Goal: Navigation & Orientation: Go to known website

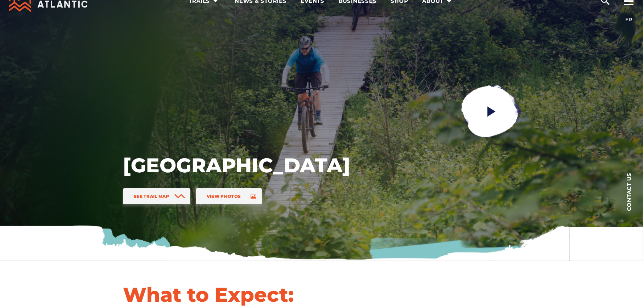
scroll to position [35, 0]
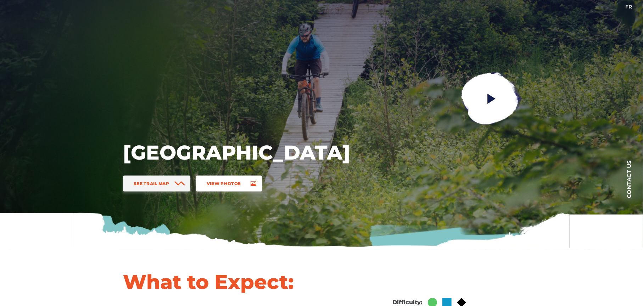
click at [231, 184] on span "View Photos" at bounding box center [224, 183] width 34 height 5
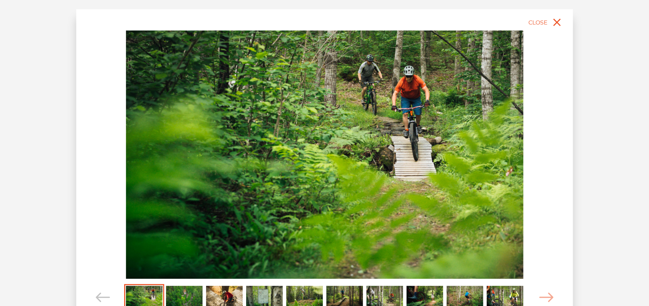
click at [449, 161] on img at bounding box center [324, 154] width 397 height 248
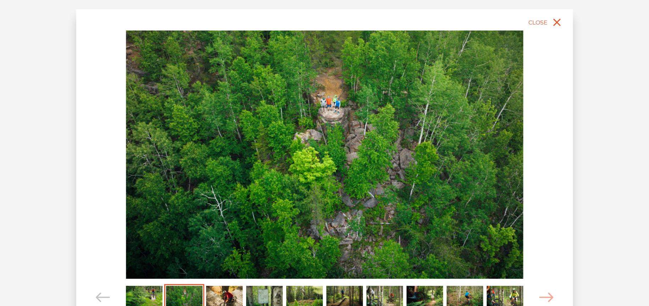
click at [448, 159] on img at bounding box center [324, 154] width 397 height 248
click at [548, 299] on icon "Carousel Navigation" at bounding box center [546, 297] width 14 height 10
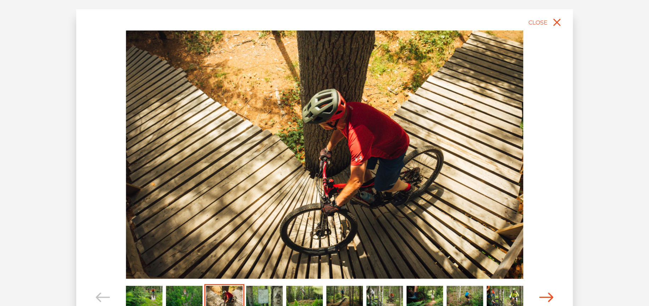
click at [548, 299] on icon "Carousel Navigation" at bounding box center [546, 297] width 14 height 10
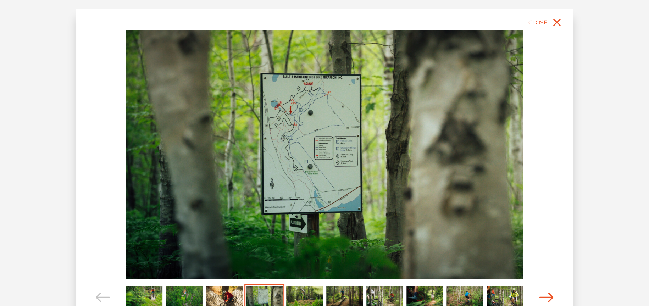
click at [548, 299] on icon "Carousel Navigation" at bounding box center [546, 297] width 14 height 10
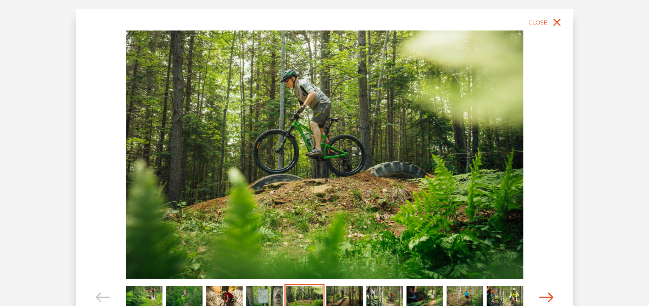
click at [549, 299] on icon "Carousel Navigation" at bounding box center [546, 297] width 14 height 10
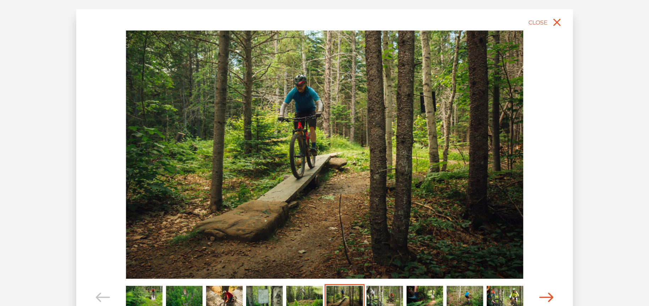
click at [549, 299] on icon "Carousel Navigation" at bounding box center [546, 297] width 14 height 10
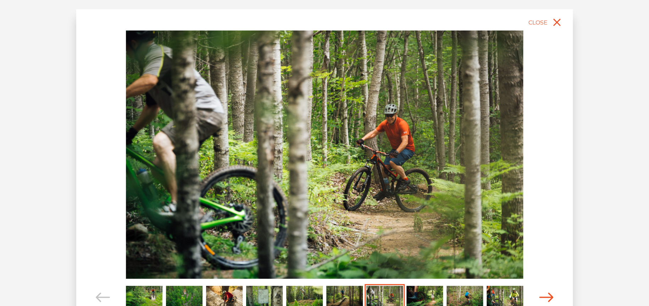
click at [549, 299] on icon "Carousel Navigation" at bounding box center [546, 297] width 14 height 10
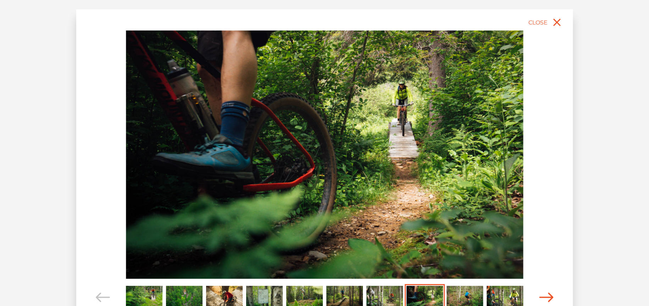
click at [549, 299] on icon "Carousel Navigation" at bounding box center [546, 297] width 14 height 10
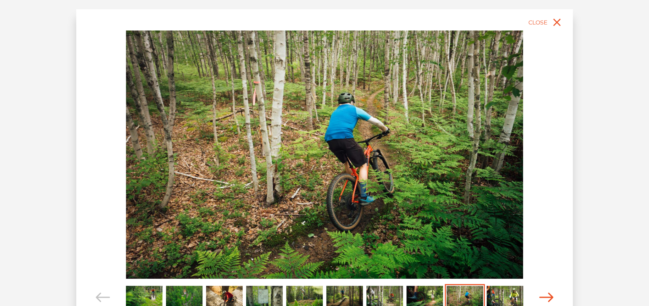
click at [549, 299] on icon "Carousel Navigation" at bounding box center [546, 297] width 14 height 10
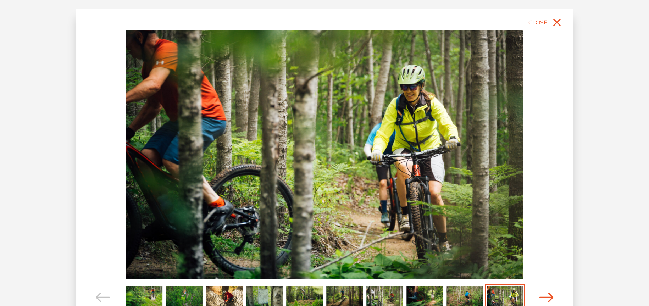
click at [550, 300] on icon "Carousel Navigation" at bounding box center [546, 297] width 14 height 10
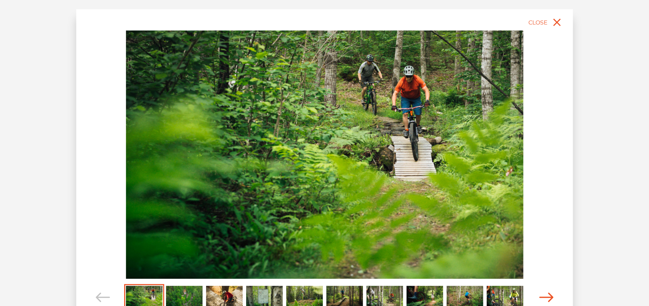
click at [550, 300] on icon "Carousel Navigation" at bounding box center [546, 297] width 14 height 10
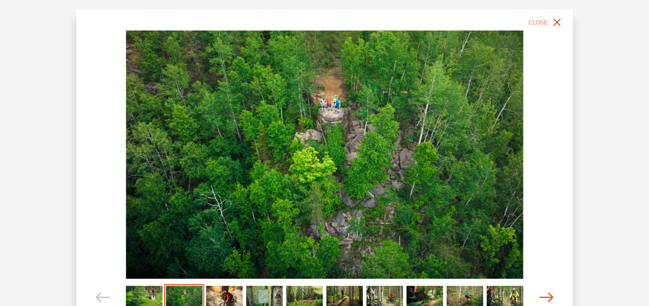
click at [550, 301] on icon "Carousel Navigation" at bounding box center [546, 297] width 14 height 10
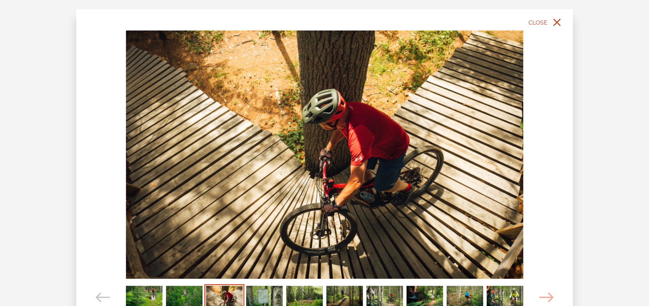
click at [557, 23] on icon "close" at bounding box center [556, 22] width 7 height 7
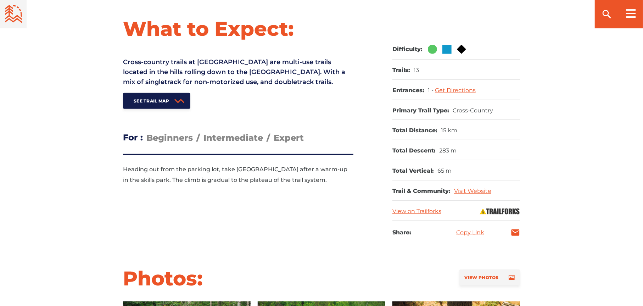
scroll to position [284, 0]
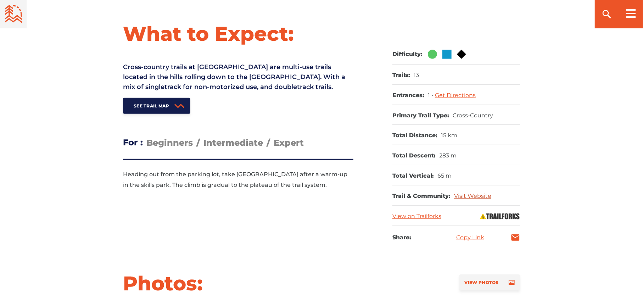
click at [482, 197] on link "Visit Website" at bounding box center [472, 195] width 37 height 7
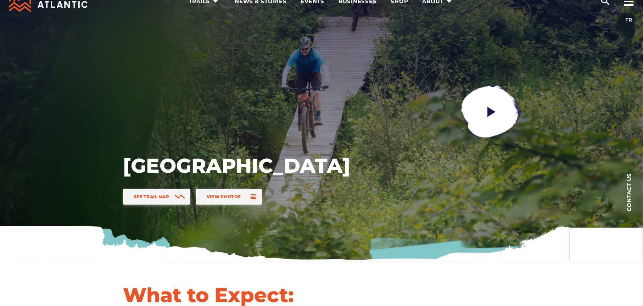
scroll to position [0, 0]
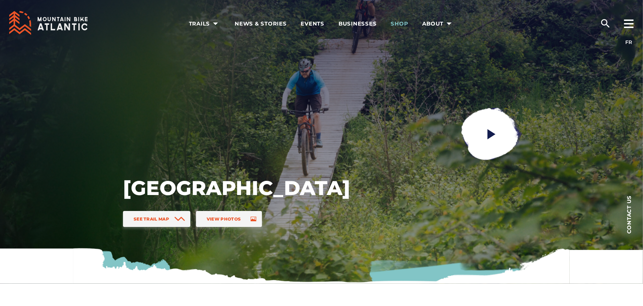
click at [404, 24] on span "Shop" at bounding box center [399, 23] width 17 height 7
